Goal: Transaction & Acquisition: Book appointment/travel/reservation

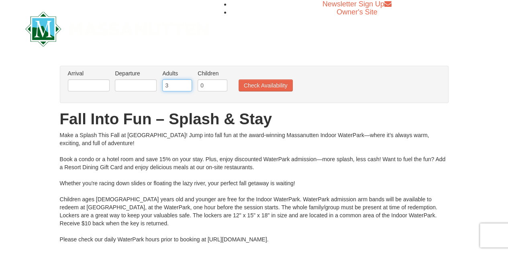
click at [185, 83] on input "3" at bounding box center [177, 85] width 30 height 12
click at [185, 83] on input "4" at bounding box center [177, 85] width 30 height 12
type input "5"
click at [185, 83] on input "5" at bounding box center [177, 85] width 30 height 12
click at [213, 86] on input "0" at bounding box center [212, 85] width 30 height 12
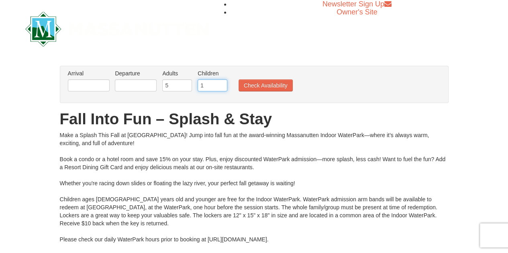
type input "1"
click at [219, 84] on input "1" at bounding box center [212, 85] width 30 height 12
type input "6"
click at [185, 84] on input "6" at bounding box center [177, 85] width 30 height 12
click at [259, 86] on button "Check Availability" at bounding box center [265, 85] width 54 height 12
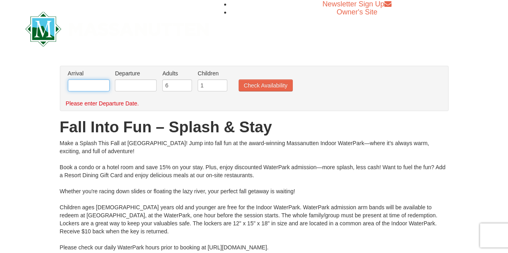
click at [84, 85] on input "text" at bounding box center [89, 85] width 42 height 12
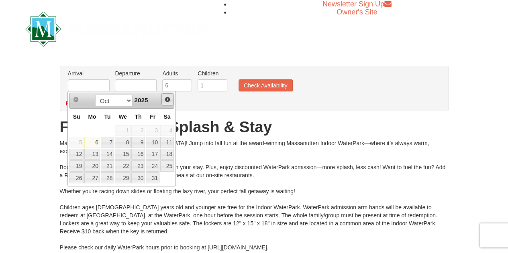
click at [169, 97] on span "Next" at bounding box center [167, 99] width 6 height 6
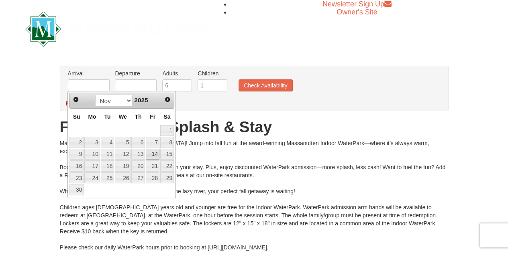
click at [153, 154] on link "14" at bounding box center [153, 154] width 14 height 11
type input "[DATE]"
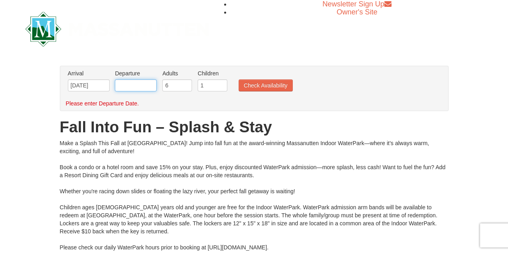
click at [123, 86] on input "text" at bounding box center [136, 85] width 42 height 12
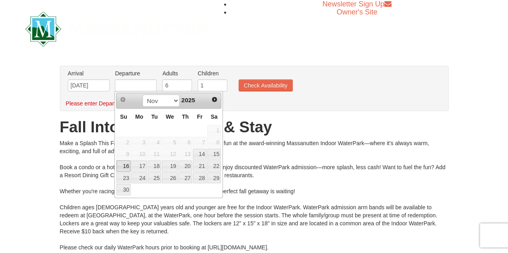
click at [122, 168] on link "16" at bounding box center [123, 165] width 14 height 11
type input "[DATE]"
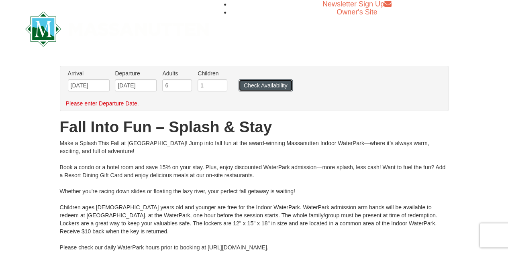
click at [271, 87] on button "Check Availability" at bounding box center [265, 85] width 54 height 12
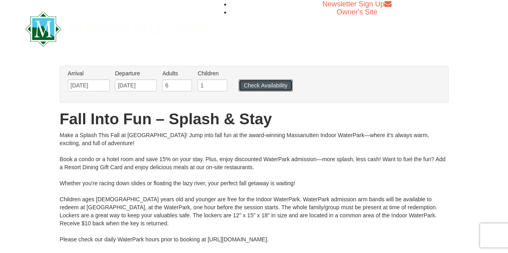
click at [261, 84] on button "Check Availability" at bounding box center [265, 85] width 54 height 12
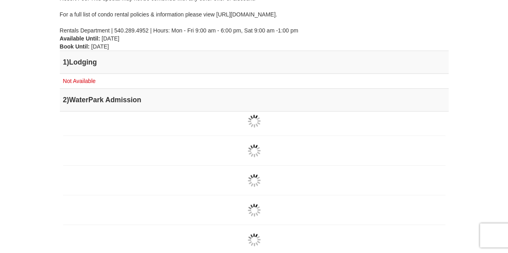
scroll to position [281, 0]
